Goal: Task Accomplishment & Management: Manage account settings

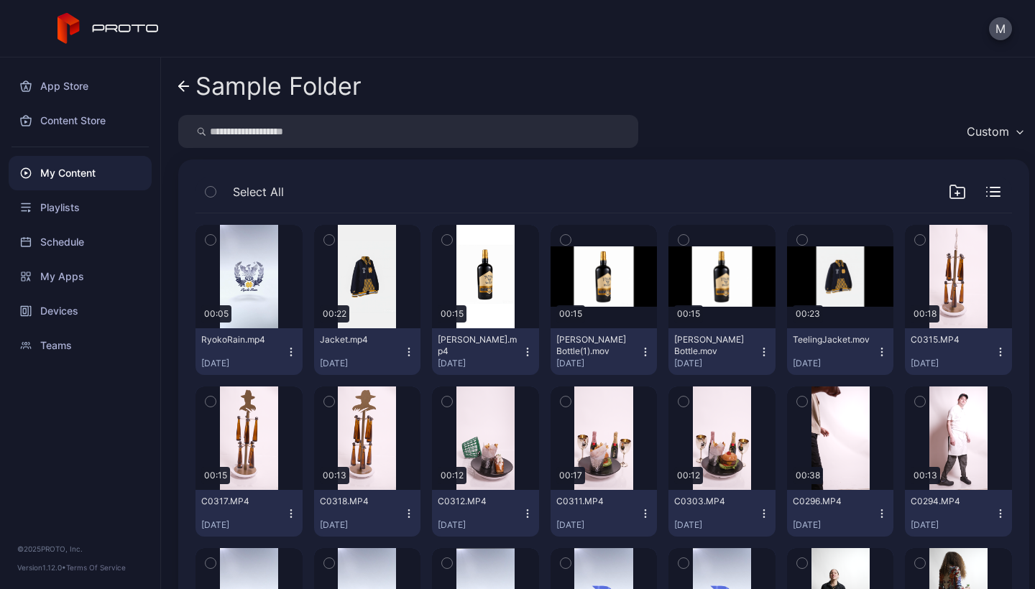
click at [640, 355] on icon "button" at bounding box center [645, 351] width 11 height 11
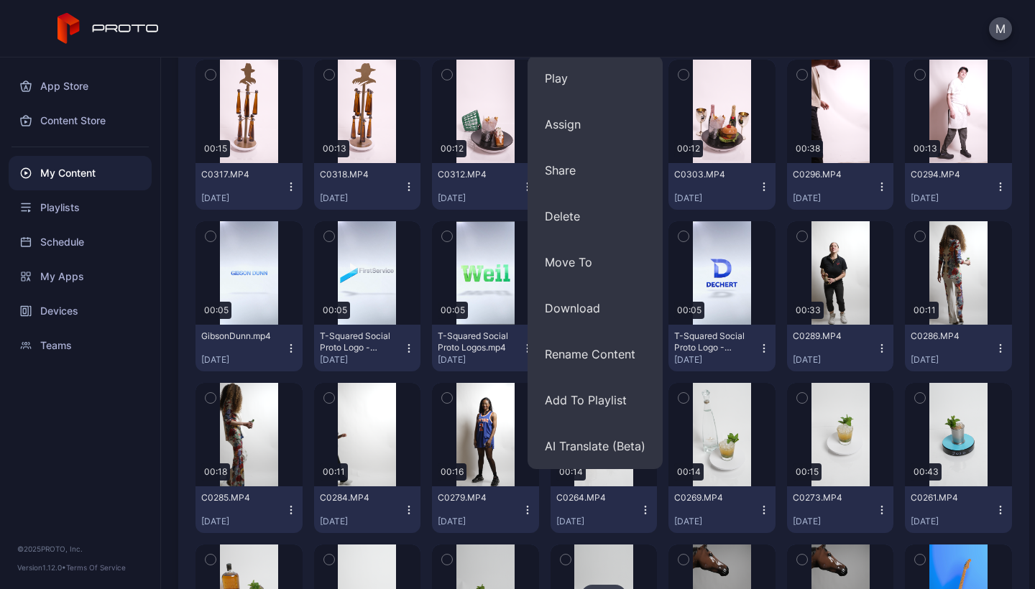
scroll to position [326, 0]
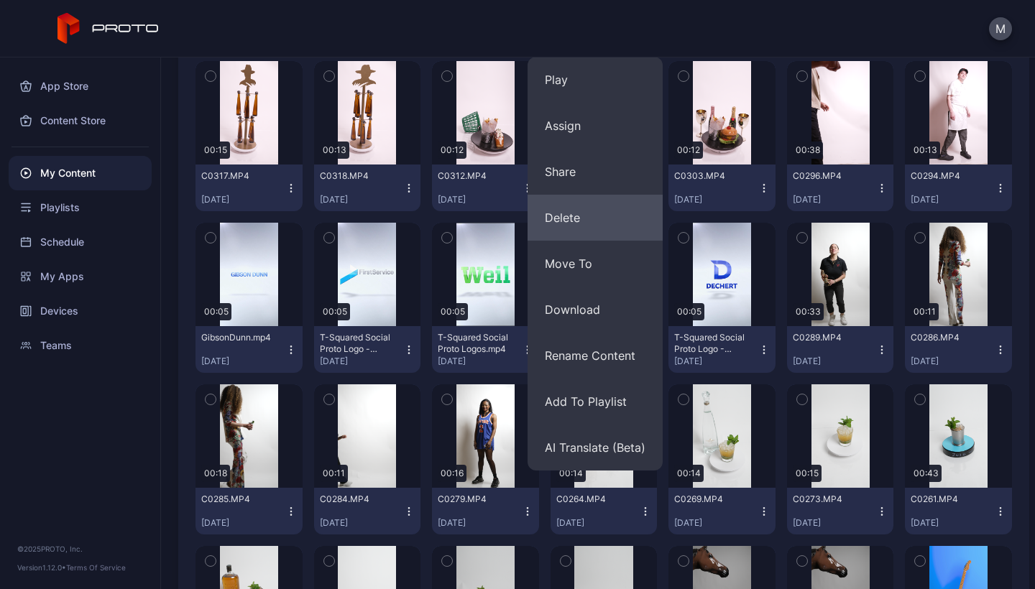
click at [568, 209] on button "Delete" at bounding box center [595, 218] width 135 height 46
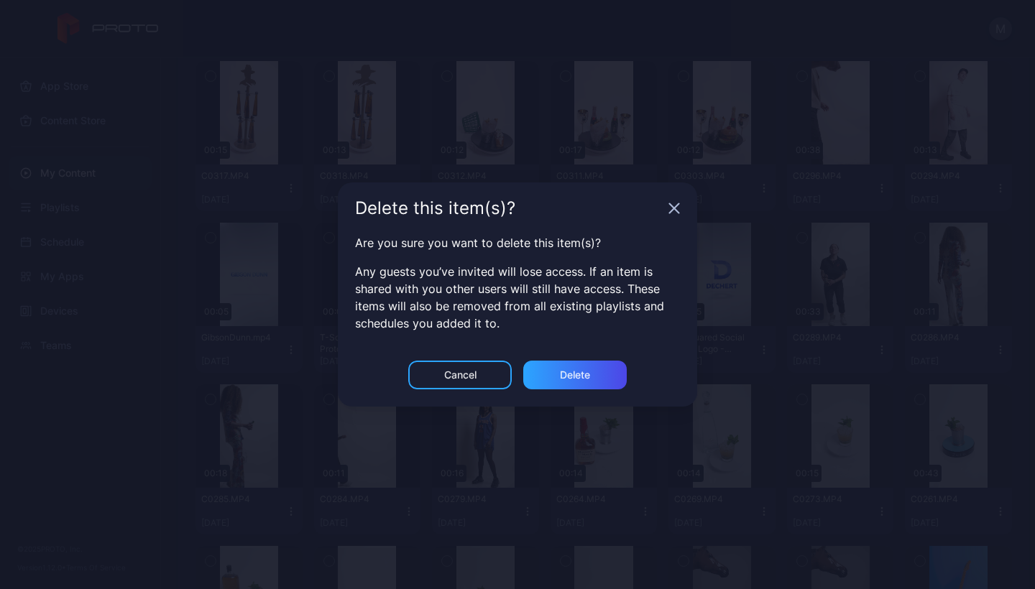
click at [679, 201] on div "Delete this item(s)?" at bounding box center [517, 209] width 359 height 52
click at [673, 208] on icon "button" at bounding box center [674, 208] width 9 height 9
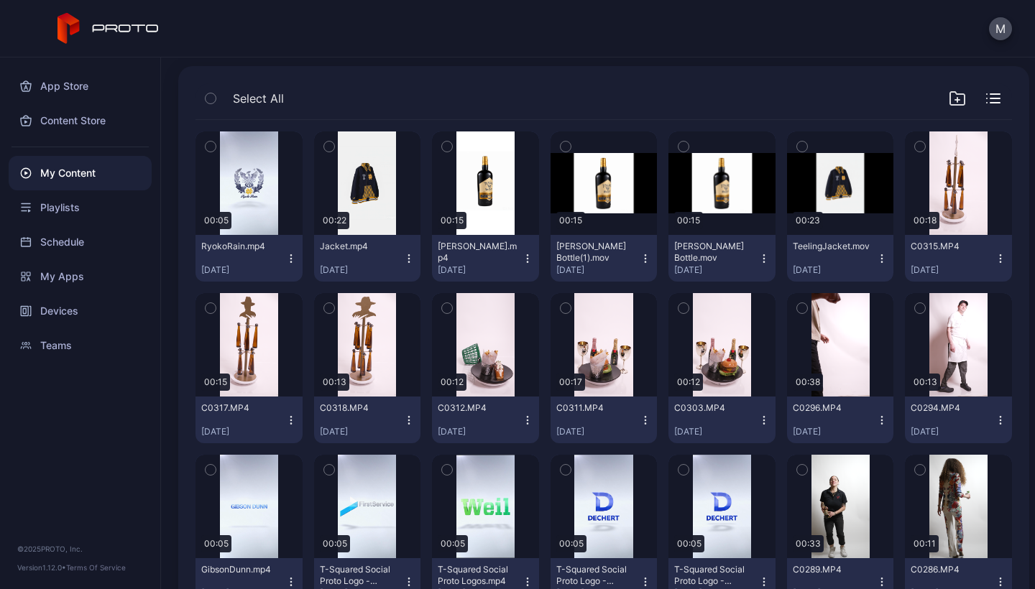
scroll to position [60, 0]
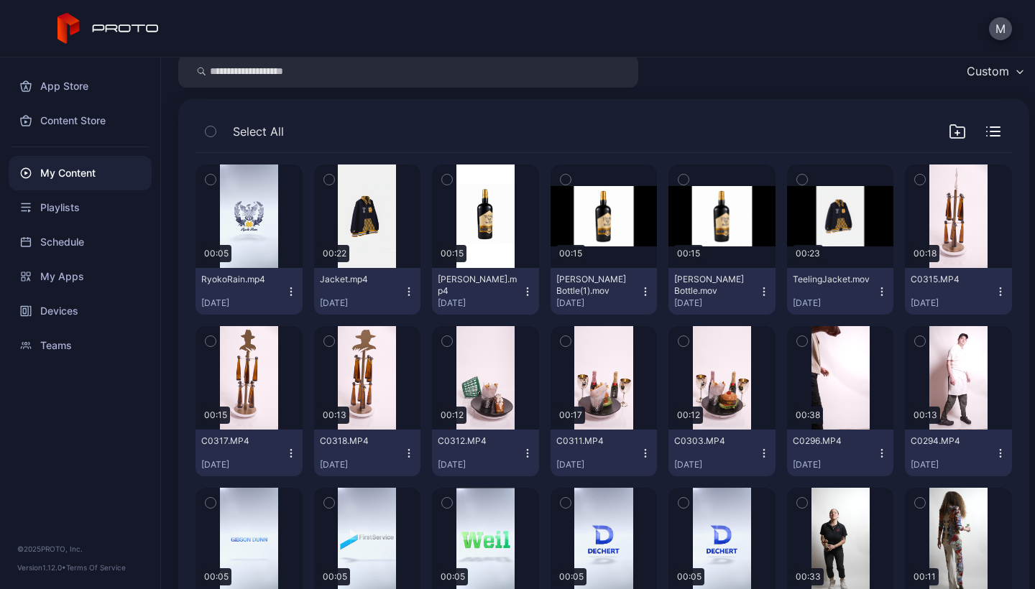
click at [640, 292] on icon "button" at bounding box center [645, 291] width 11 height 11
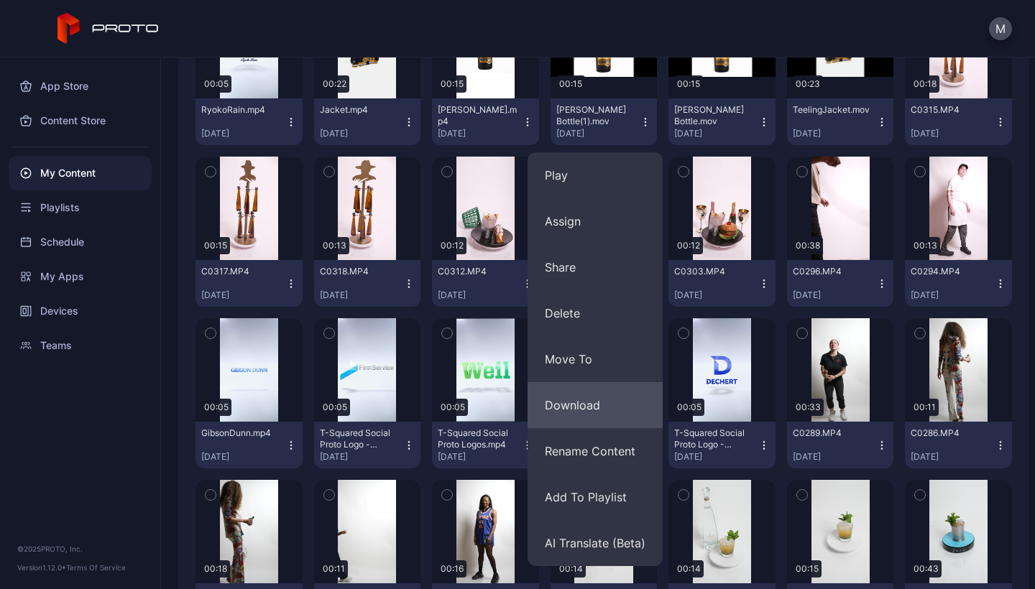
scroll to position [231, 0]
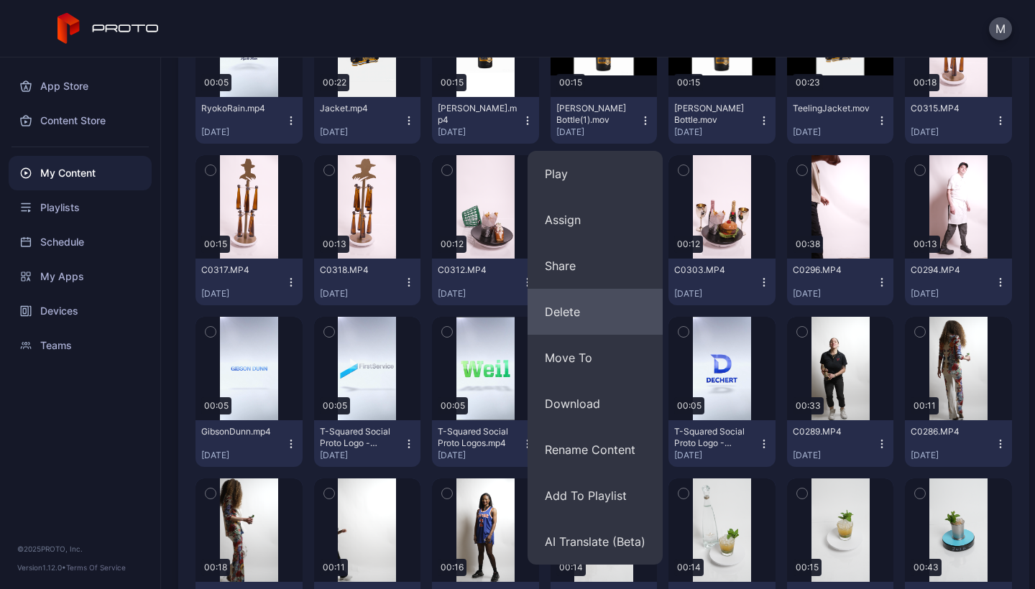
click at [584, 308] on button "Delete" at bounding box center [595, 312] width 135 height 46
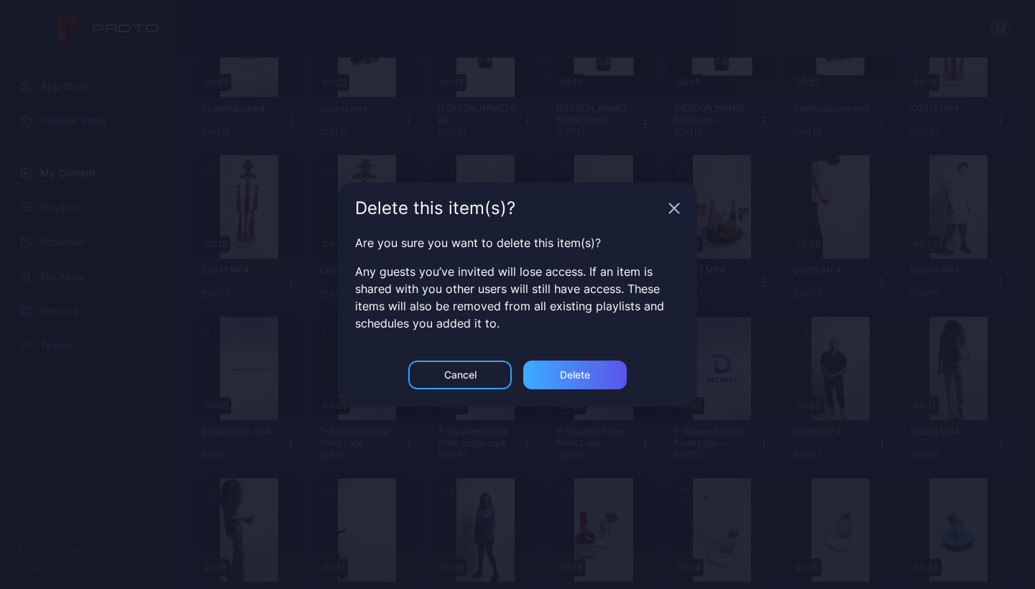
click at [575, 372] on div "Delete" at bounding box center [575, 374] width 30 height 11
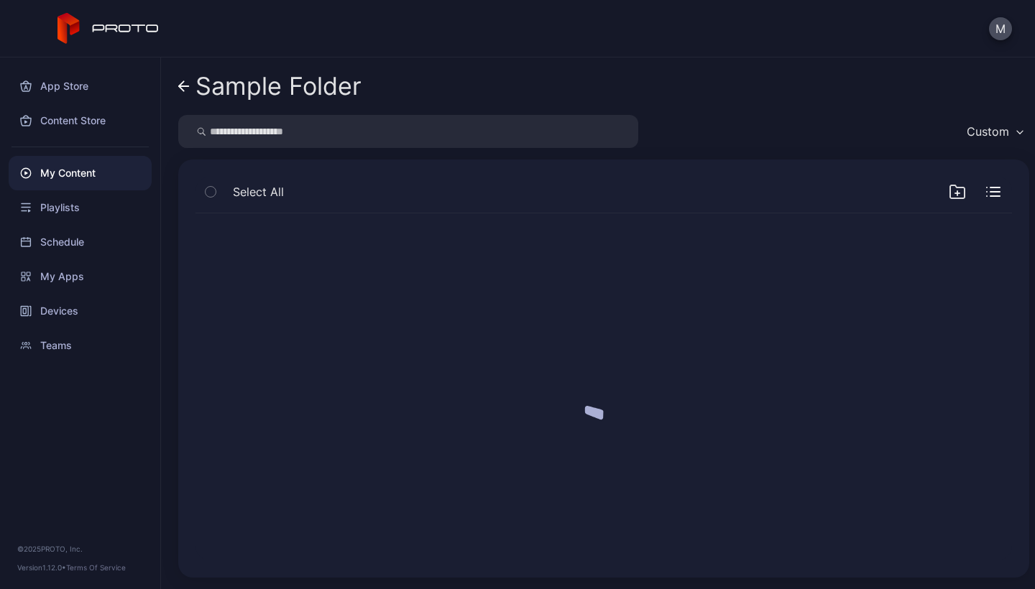
scroll to position [0, 0]
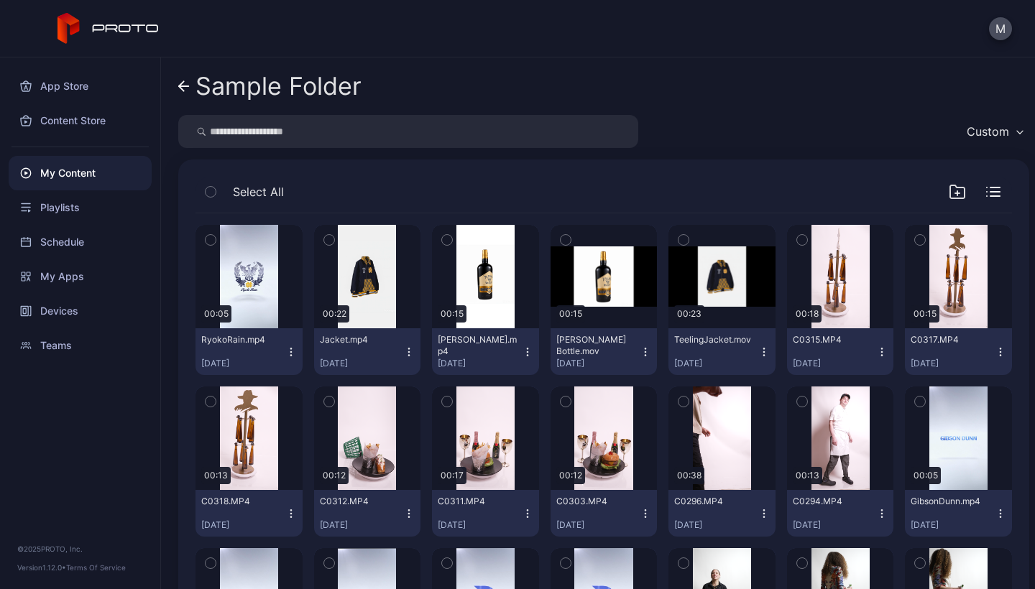
click at [640, 354] on icon "button" at bounding box center [645, 351] width 11 height 11
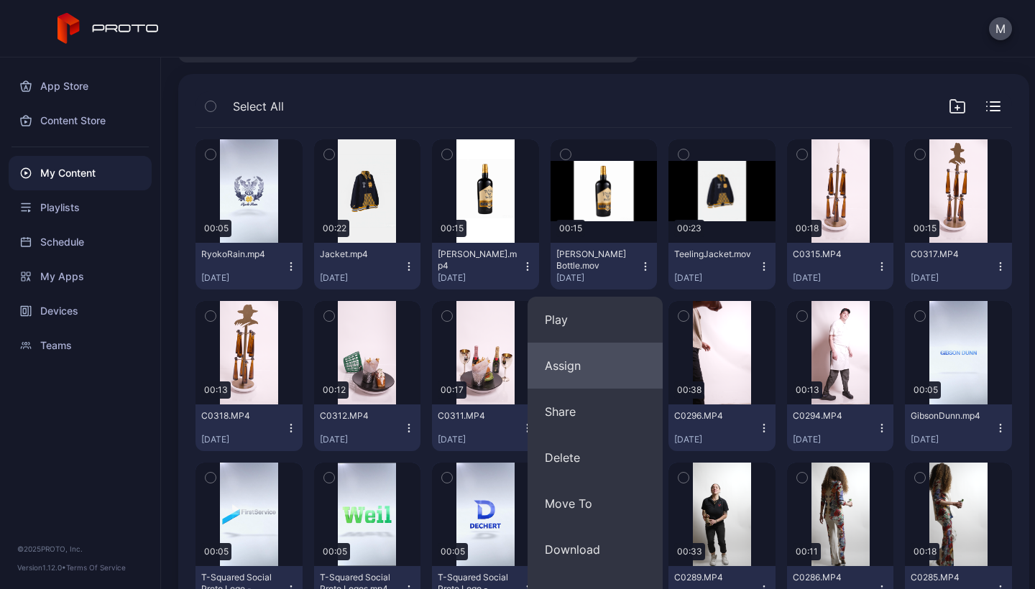
scroll to position [103, 0]
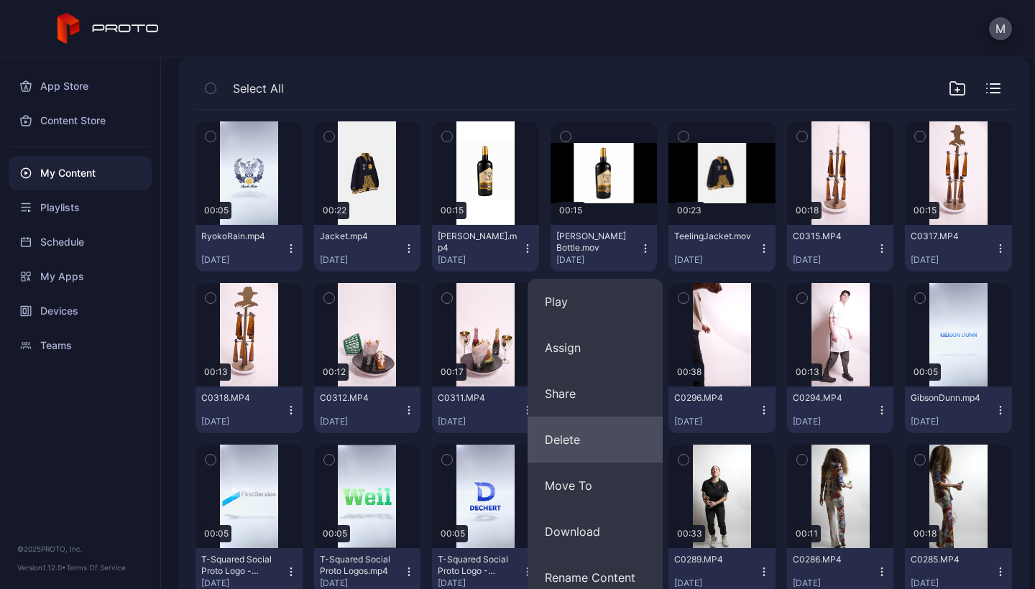
click at [563, 438] on button "Delete" at bounding box center [595, 440] width 135 height 46
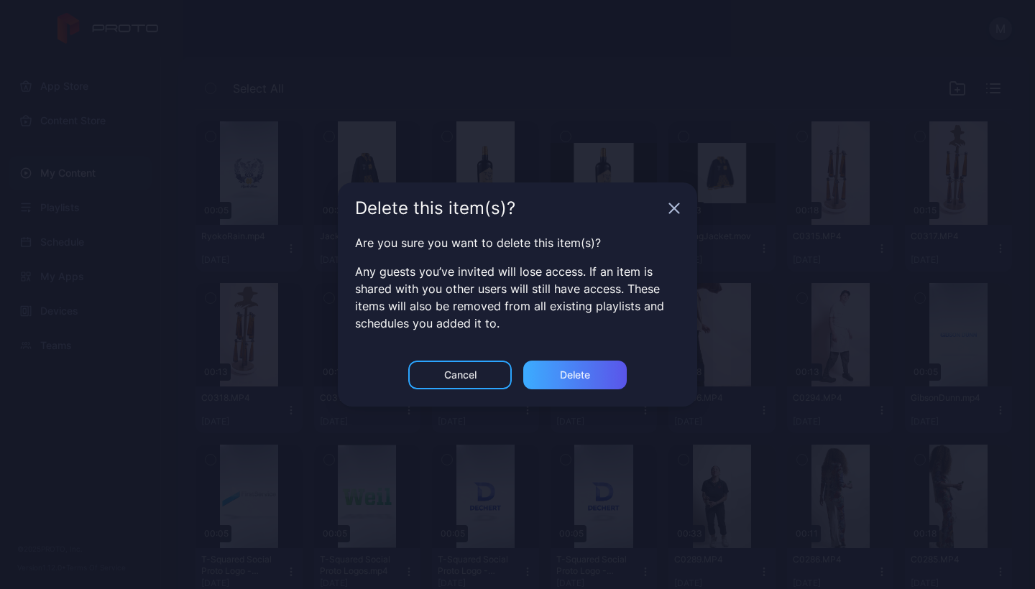
click at [597, 377] on div "Delete" at bounding box center [574, 375] width 103 height 29
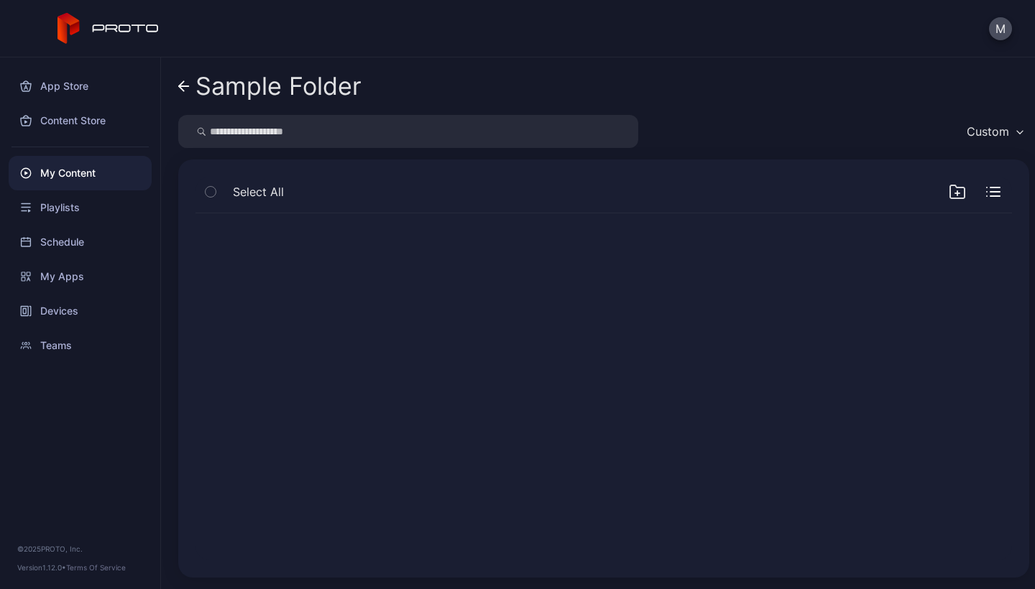
scroll to position [0, 0]
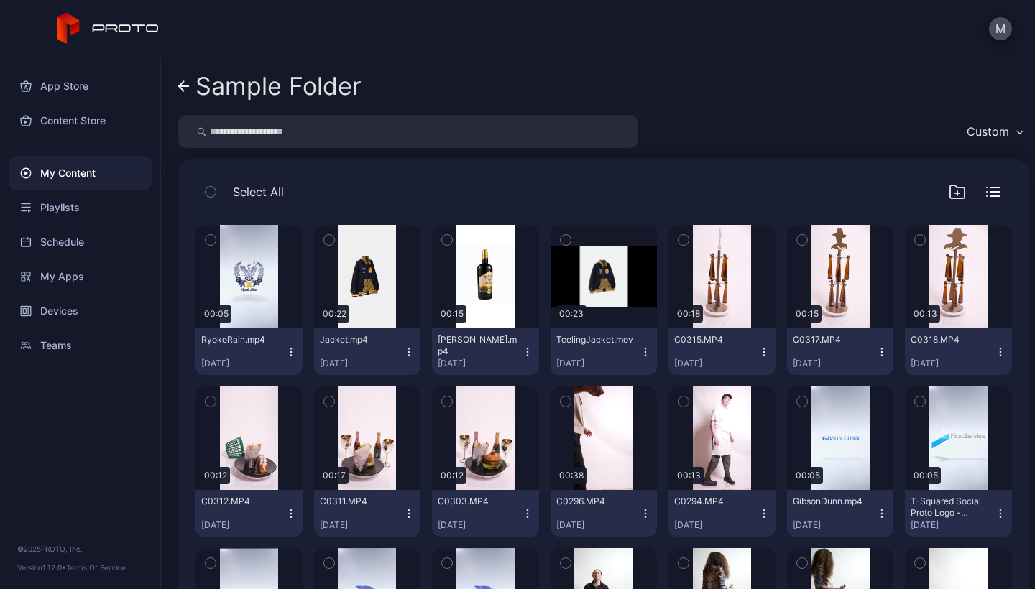
click at [632, 359] on button "TeelingJacket.mov [DATE]" at bounding box center [604, 351] width 107 height 47
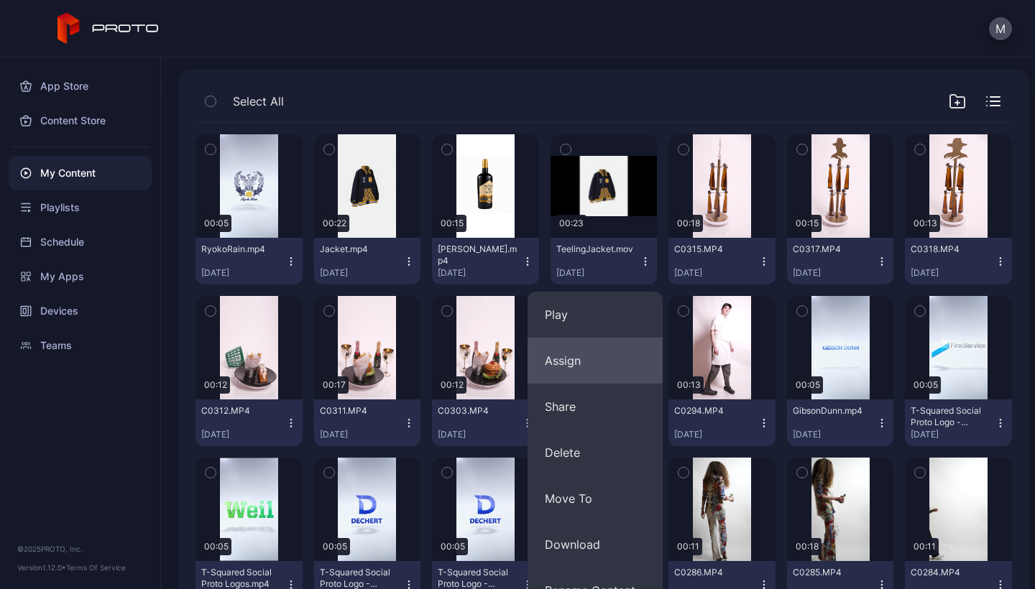
scroll to position [92, 0]
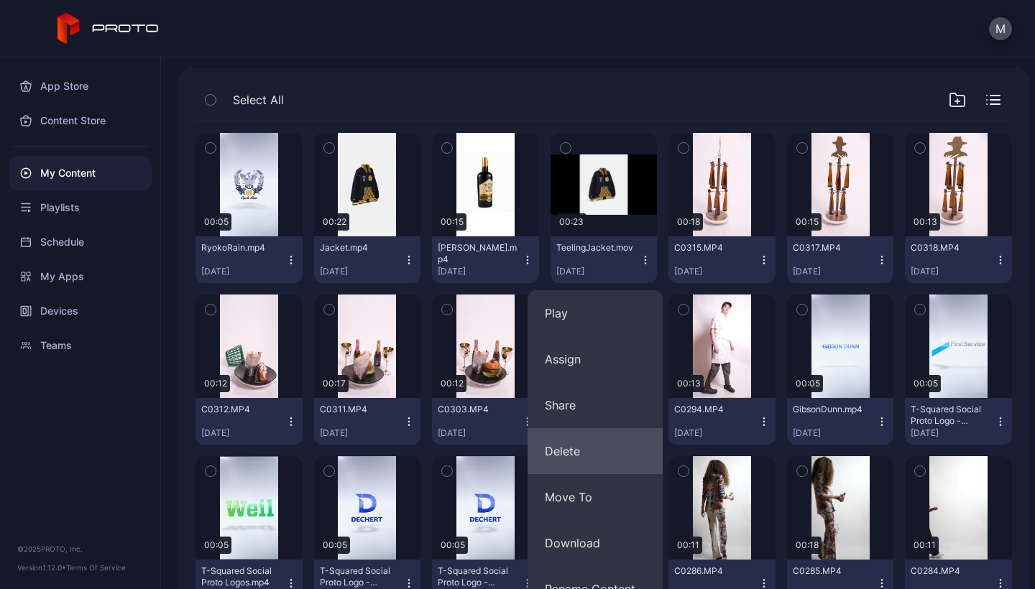
click at [575, 446] on button "Delete" at bounding box center [595, 451] width 135 height 46
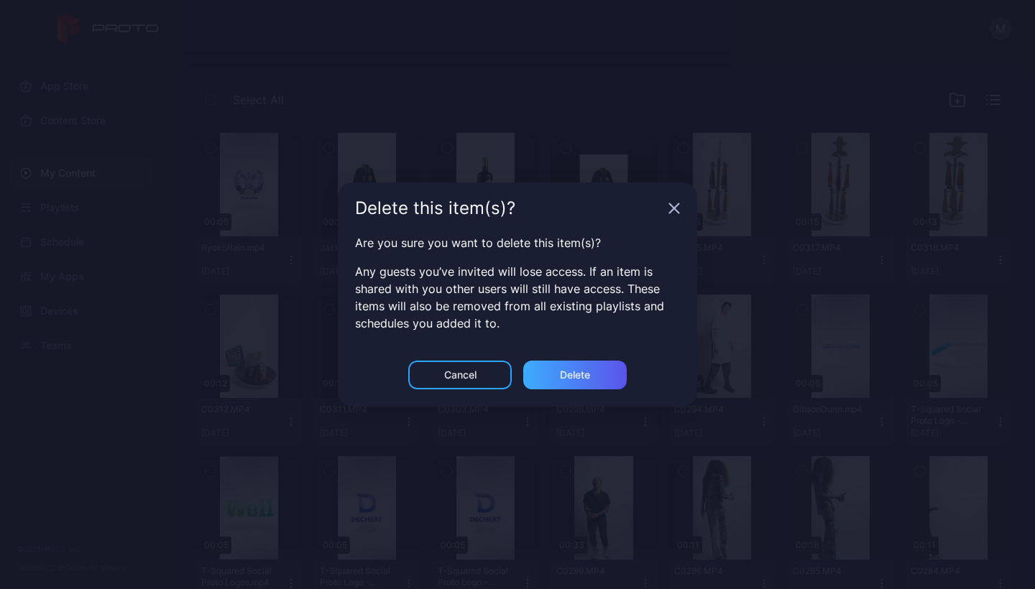
click at [569, 385] on div "Delete" at bounding box center [574, 375] width 103 height 29
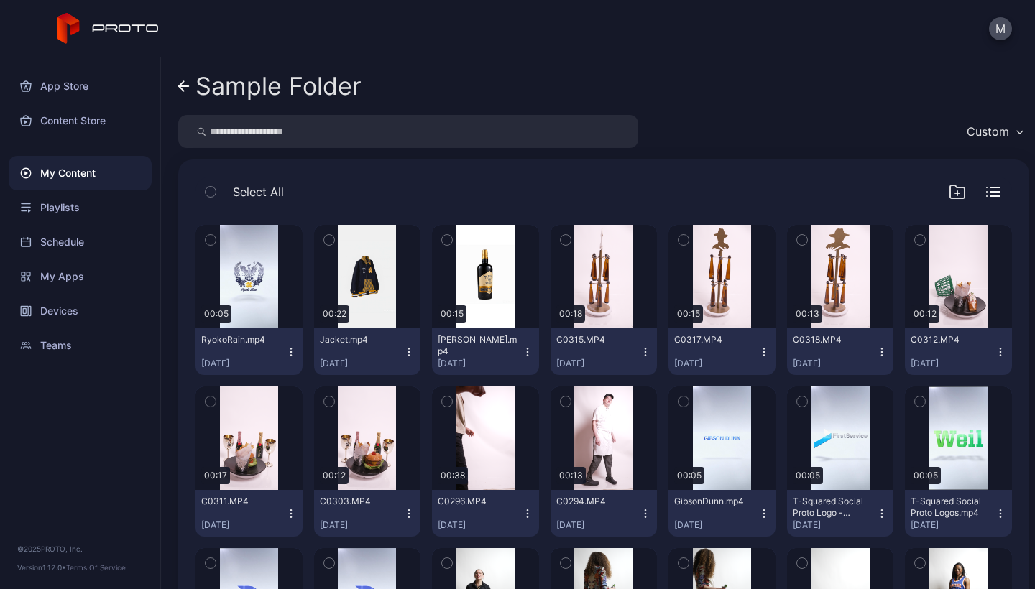
scroll to position [0, 0]
